Goal: Task Accomplishment & Management: Use online tool/utility

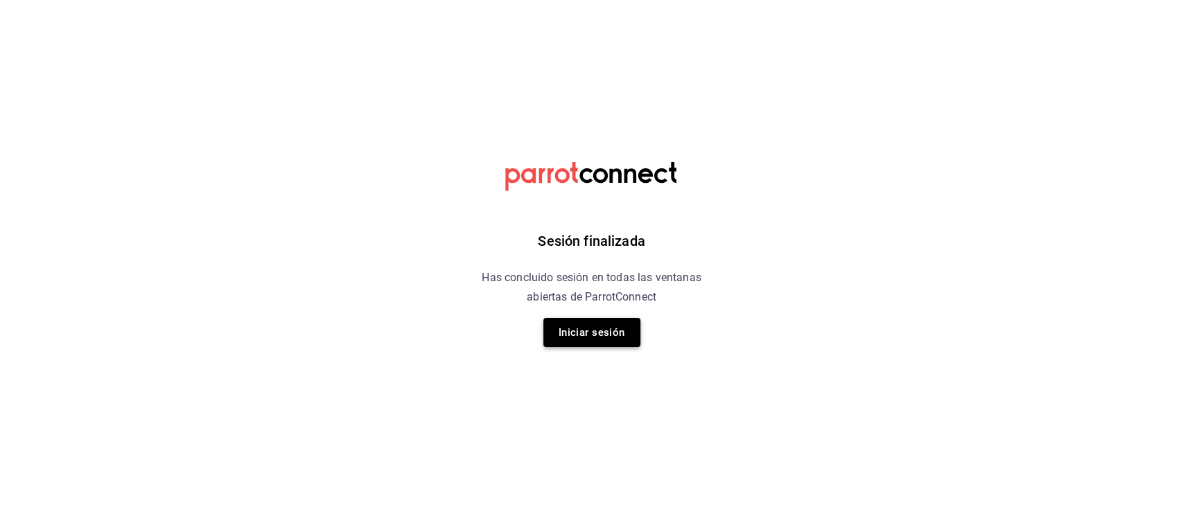
click at [594, 331] on button "Iniciar sesión" at bounding box center [591, 332] width 97 height 29
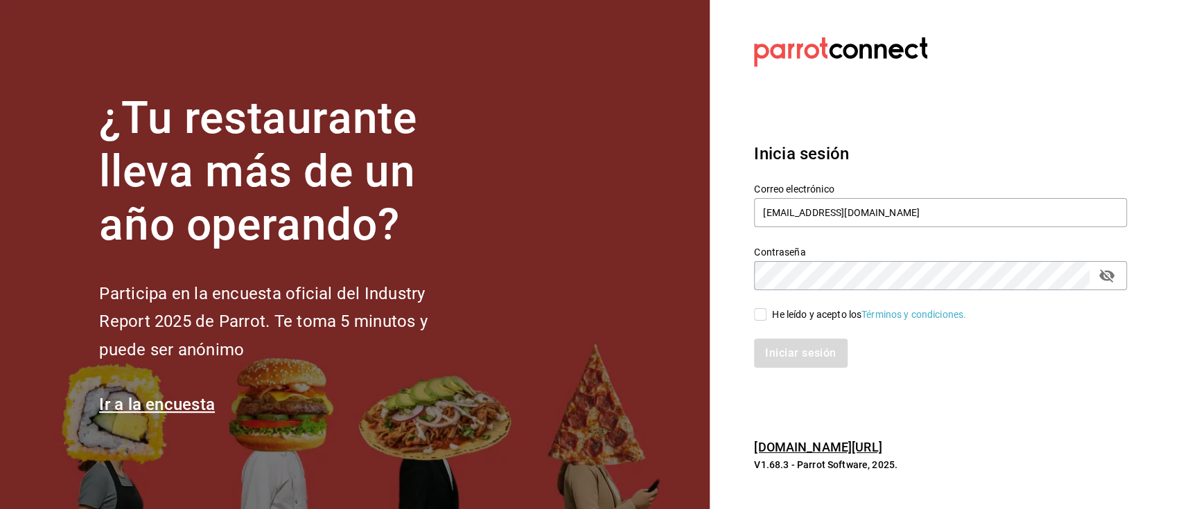
click at [766, 324] on div "Iniciar sesión" at bounding box center [931, 345] width 389 height 46
click at [762, 316] on input "He leído y acepto los Términos y condiciones." at bounding box center [760, 314] width 12 height 12
checkbox input "true"
click at [782, 355] on button "Iniciar sesión" at bounding box center [801, 353] width 94 height 29
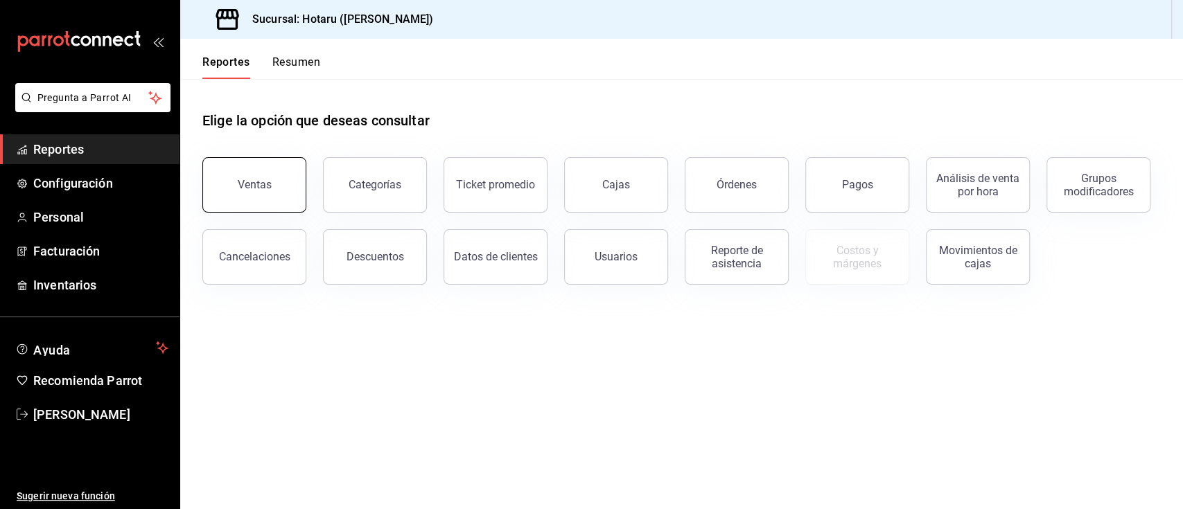
click at [299, 178] on button "Ventas" at bounding box center [254, 184] width 104 height 55
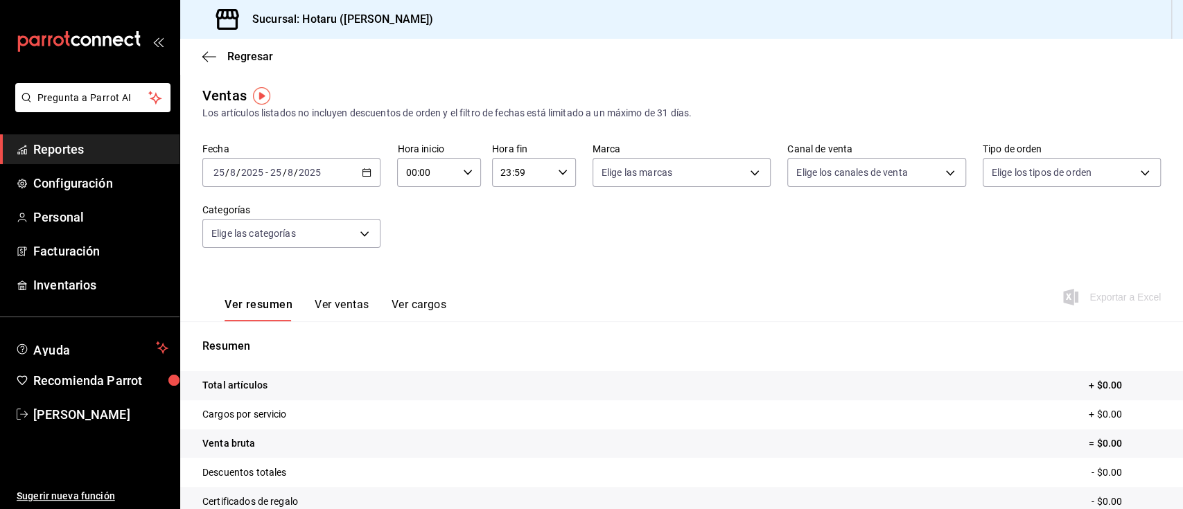
click at [362, 181] on div "[DATE] [DATE] - [DATE] [DATE]" at bounding box center [291, 172] width 178 height 29
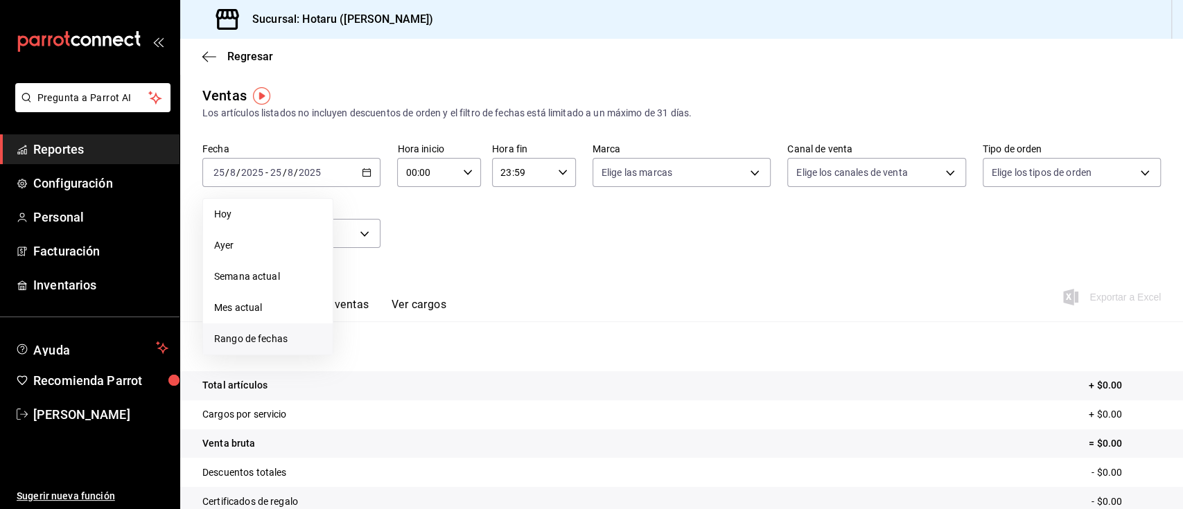
click at [288, 335] on span "Rango de fechas" at bounding box center [267, 339] width 107 height 15
click at [371, 361] on button "18" at bounding box center [362, 356] width 24 height 25
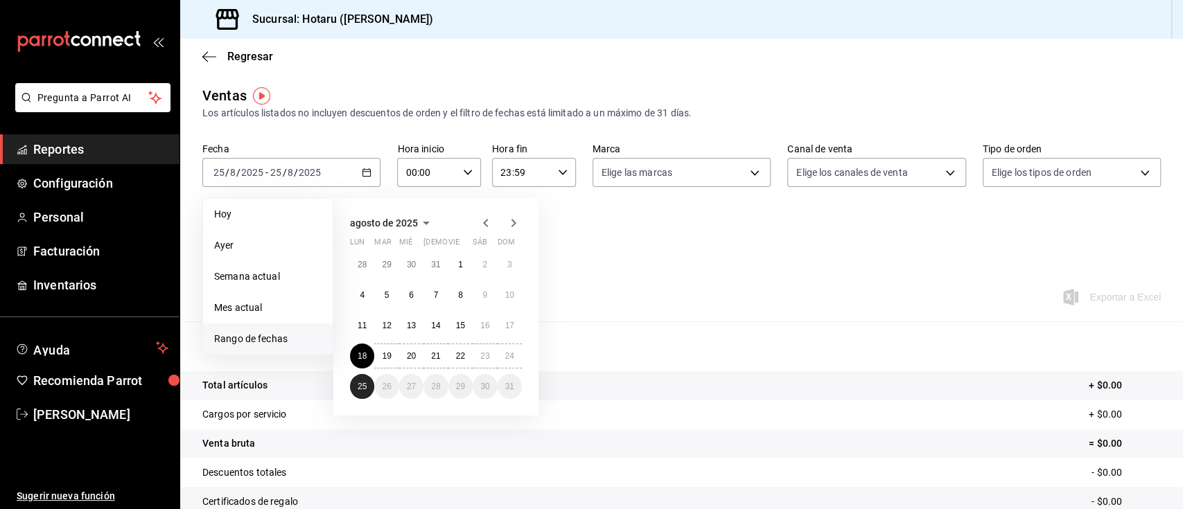
click at [366, 384] on abbr "25" at bounding box center [362, 387] width 9 height 10
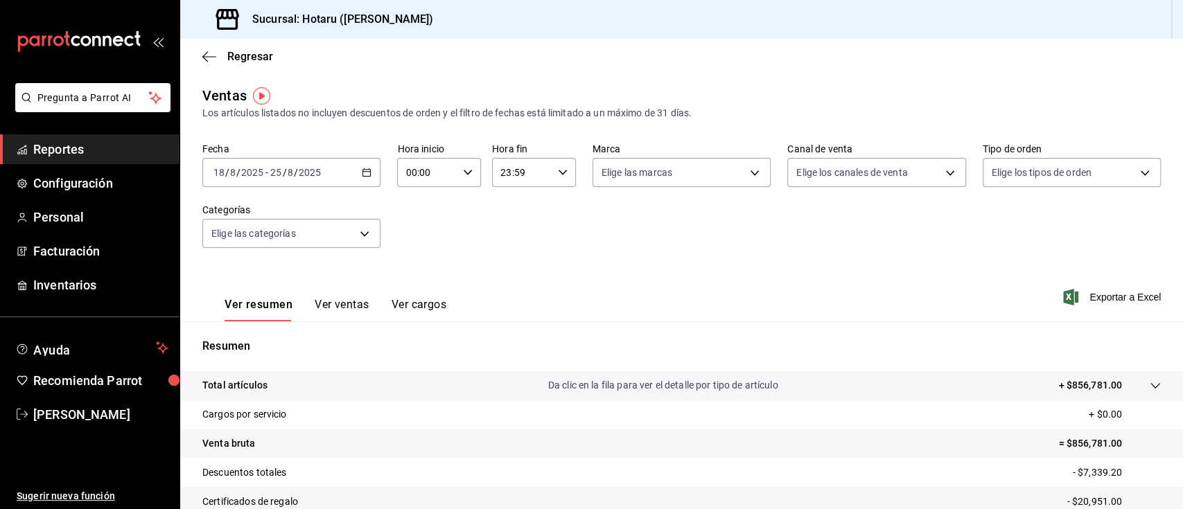
click at [1181, 204] on div "Regresar Ventas Los artículos listados no incluyen descuentos de orden y el fil…" at bounding box center [681, 274] width 1003 height 470
click at [355, 182] on div "[DATE] [DATE] - [DATE] [DATE]" at bounding box center [291, 172] width 178 height 29
click at [1127, 298] on span "Exportar a Excel" at bounding box center [1113, 297] width 95 height 17
